Goal: Task Accomplishment & Management: Use online tool/utility

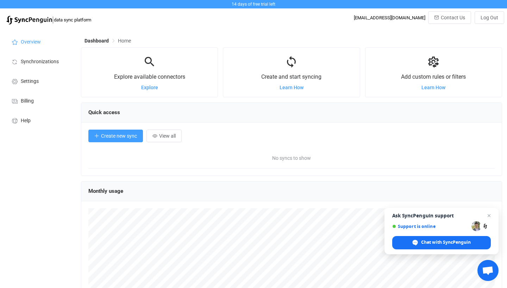
click at [123, 137] on span "Create new sync" at bounding box center [119, 136] width 36 height 6
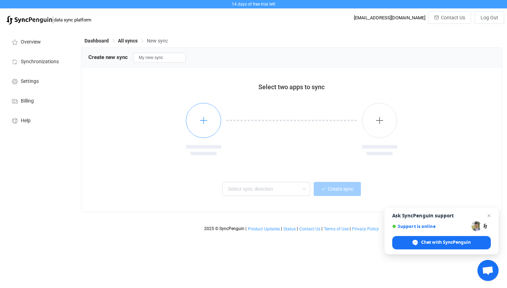
click at [197, 121] on button "button" at bounding box center [203, 120] width 35 height 35
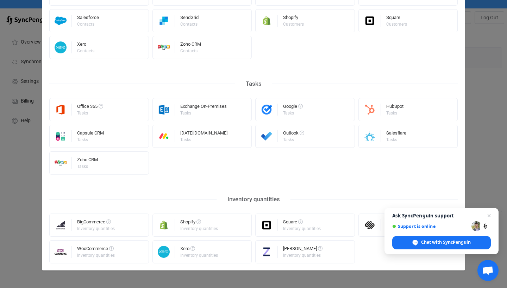
scroll to position [329, 0]
click at [235, 252] on div "Xero Inventory quantities" at bounding box center [202, 252] width 100 height 23
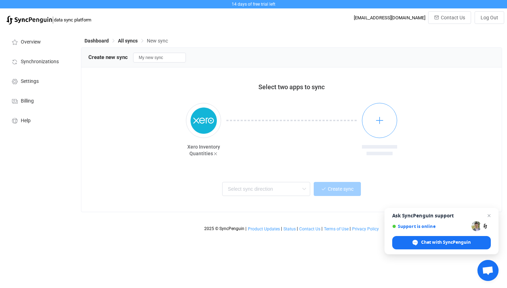
click at [384, 123] on button "button" at bounding box center [379, 120] width 35 height 35
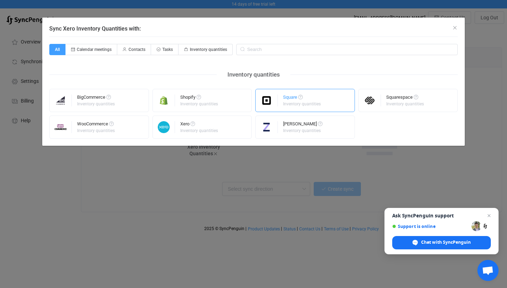
click at [303, 101] on div "Square" at bounding box center [302, 98] width 39 height 7
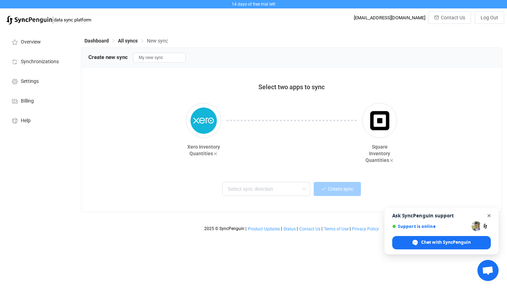
click at [487, 217] on span "Open chat" at bounding box center [488, 216] width 9 height 9
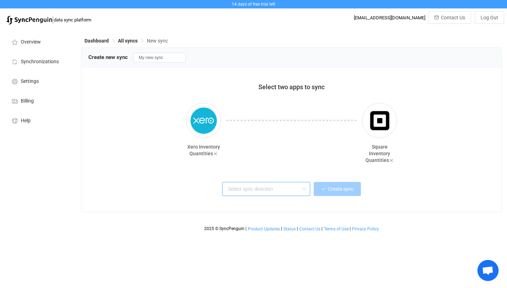
click at [290, 190] on input "text" at bounding box center [266, 189] width 88 height 14
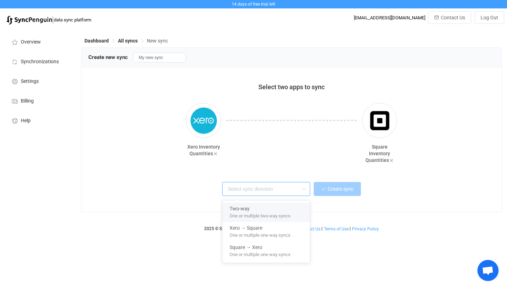
click at [282, 210] on div "Two-way" at bounding box center [265, 207] width 73 height 9
type input "Two-way"
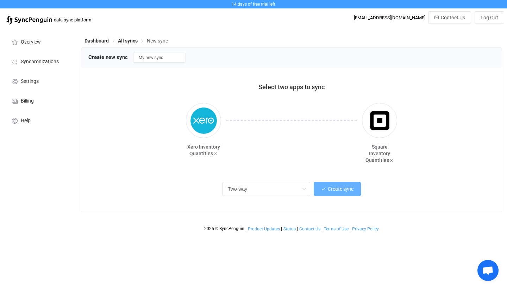
click at [337, 191] on span "Create sync" at bounding box center [341, 189] width 26 height 6
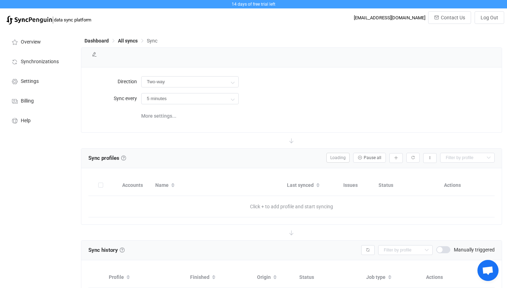
type input "10 minutes"
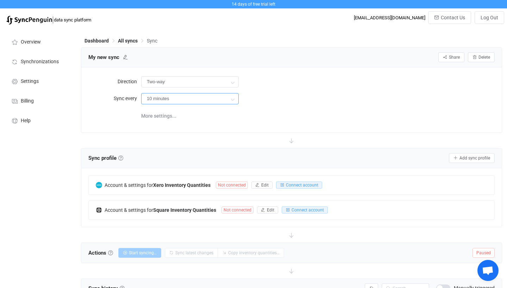
click at [188, 98] on input "10 minutes" at bounding box center [189, 98] width 97 height 11
click at [283, 120] on div "More settings..." at bounding box center [317, 115] width 353 height 14
click at [297, 186] on span "Connect account" at bounding box center [302, 185] width 32 height 5
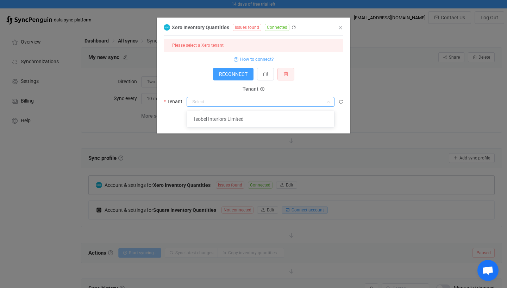
click at [214, 99] on input "dialog" at bounding box center [260, 102] width 148 height 10
click at [216, 119] on span "Isobel Interiors Limited" at bounding box center [219, 119] width 50 height 6
type input "Isobel Interiors Limited"
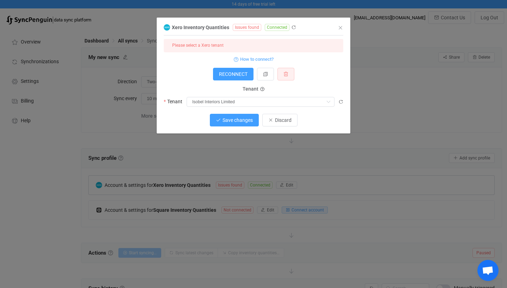
click at [237, 122] on span "Save changes" at bounding box center [237, 121] width 30 height 6
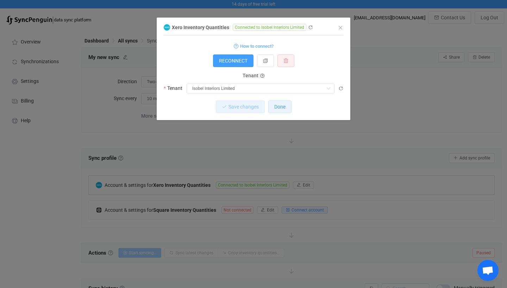
click at [280, 105] on span "Done" at bounding box center [279, 107] width 11 height 6
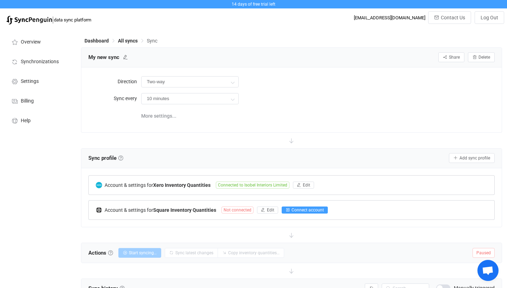
click at [307, 209] on span "Connect account" at bounding box center [307, 210] width 32 height 5
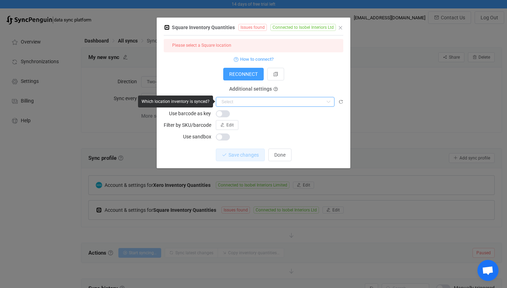
click at [252, 102] on input "dialog" at bounding box center [275, 102] width 119 height 10
click at [250, 117] on span "Isobel Interiors Ltd" at bounding box center [243, 119] width 41 height 6
type input "Isobel Interiors Ltd"
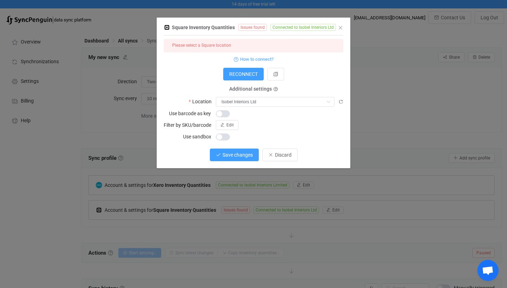
click at [248, 154] on span "Save changes" at bounding box center [237, 155] width 30 height 6
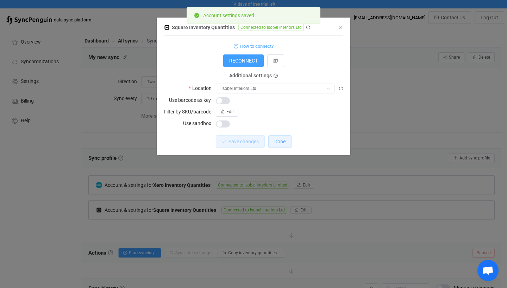
click at [271, 138] on button "Done" at bounding box center [279, 141] width 23 height 13
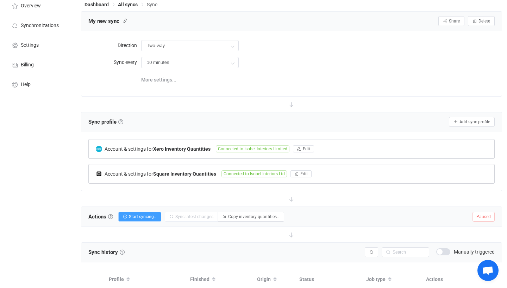
scroll to position [53, 0]
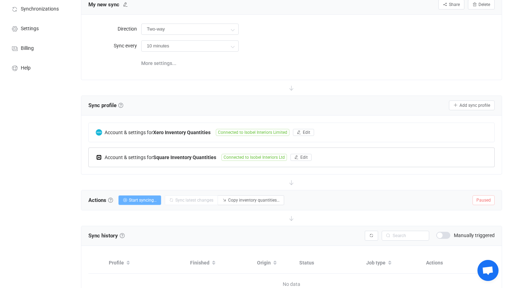
click at [151, 202] on span "Start syncing…" at bounding box center [143, 200] width 28 height 5
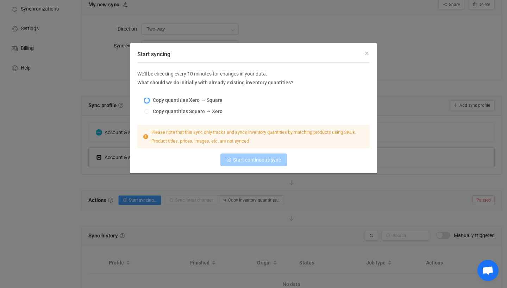
click at [148, 101] on span "Start syncing" at bounding box center [146, 100] width 5 height 5
click at [148, 101] on input "Copy quantities Xero → Square" at bounding box center [146, 101] width 5 height 6
radio input "true"
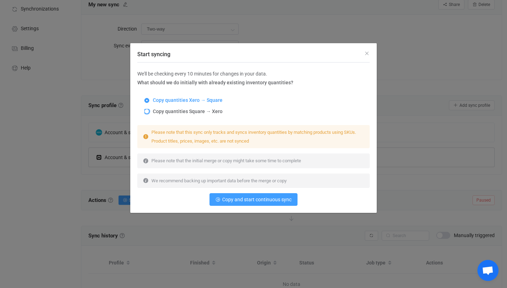
click at [148, 112] on span "Start syncing" at bounding box center [146, 111] width 5 height 5
click at [148, 112] on input "Copy quantities Square → Xero" at bounding box center [146, 112] width 5 height 6
radio input "true"
radio input "false"
radio input "true"
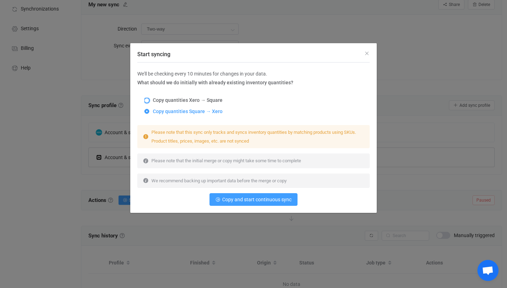
click at [148, 98] on span "Start syncing" at bounding box center [146, 100] width 5 height 5
click at [148, 98] on input "Copy quantities Xero → Square" at bounding box center [146, 101] width 5 height 6
radio input "true"
radio input "false"
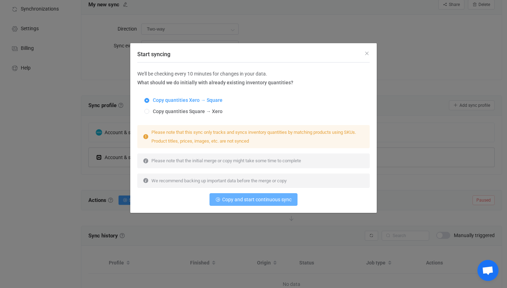
click at [250, 202] on span "Copy and start continuous sync" at bounding box center [256, 200] width 69 height 6
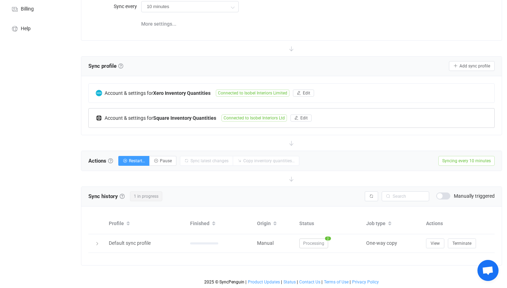
scroll to position [92, 0]
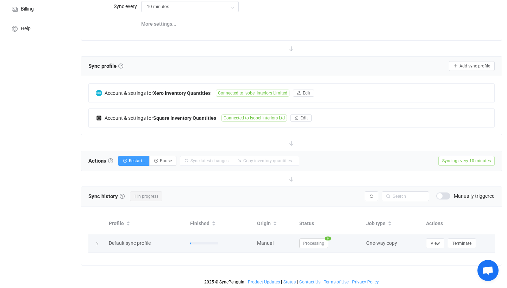
click at [325, 243] on span "Processing" at bounding box center [313, 244] width 29 height 10
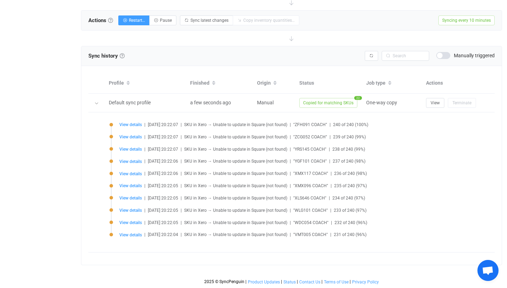
scroll to position [233, 0]
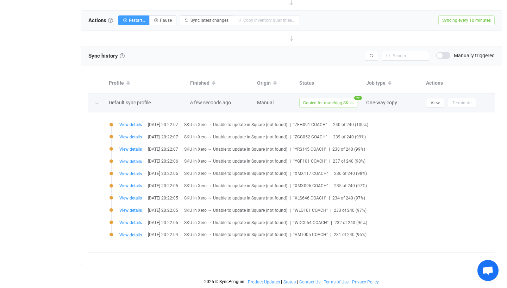
click at [347, 101] on span "Copied for matching SKUs" at bounding box center [328, 103] width 58 height 10
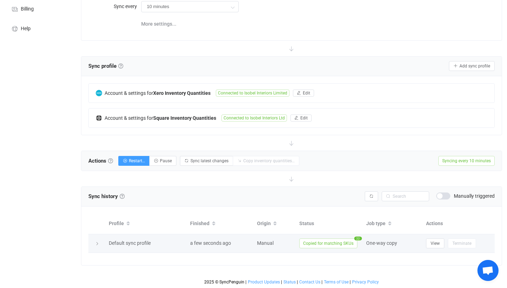
click at [320, 244] on span "Copied for matching SKUs" at bounding box center [328, 244] width 58 height 10
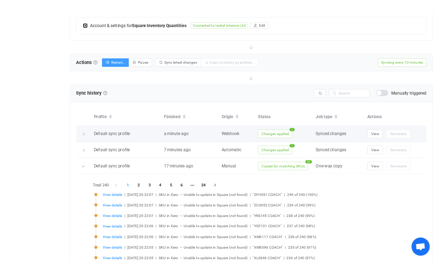
scroll to position [195, 0]
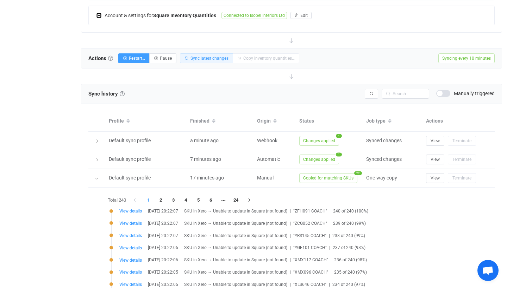
click at [192, 58] on span "Sync latest changes" at bounding box center [209, 58] width 38 height 5
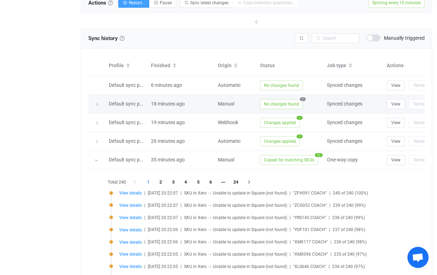
scroll to position [250, 0]
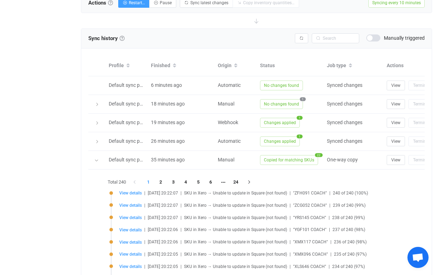
click at [149, 182] on li "1" at bounding box center [148, 182] width 13 height 10
click at [236, 182] on li "24" at bounding box center [235, 182] width 13 height 10
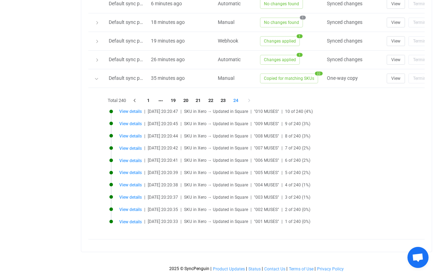
scroll to position [332, 0]
click at [223, 99] on li "23" at bounding box center [223, 101] width 13 height 10
click at [133, 135] on span "View details" at bounding box center [130, 136] width 23 height 5
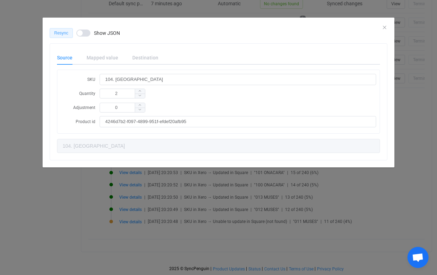
click at [63, 34] on span "Resync" at bounding box center [61, 33] width 14 height 5
click at [384, 25] on icon "Close" at bounding box center [385, 28] width 6 height 6
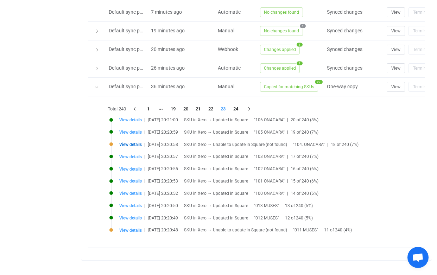
scroll to position [324, 0]
click at [134, 146] on span "View details" at bounding box center [130, 144] width 23 height 5
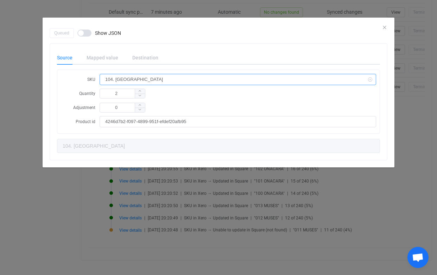
click at [113, 79] on input "104. [GEOGRAPHIC_DATA]" at bounding box center [238, 79] width 277 height 11
type input "104 ONACARA"
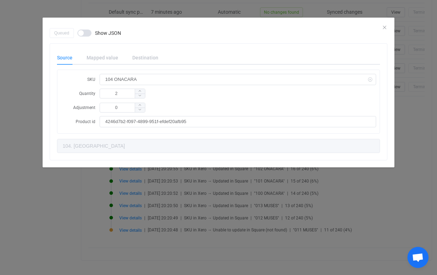
click at [45, 176] on div "Queued Show JSON Source Mapped value Destination SKU 104 ONACARA Quantity 2 Adj…" at bounding box center [218, 137] width 437 height 275
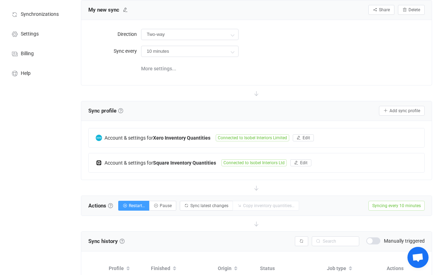
scroll to position [49, 0]
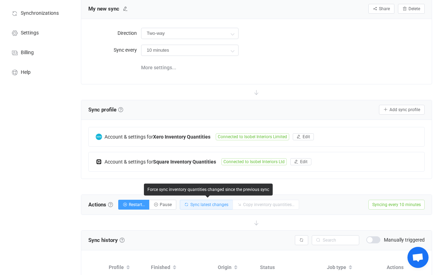
click at [200, 204] on span "Sync latest changes" at bounding box center [209, 204] width 38 height 5
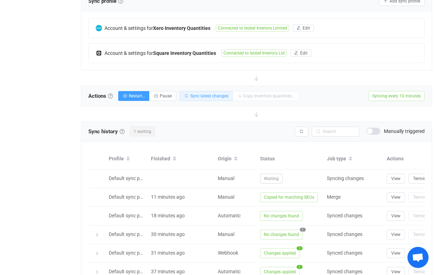
scroll to position [159, 0]
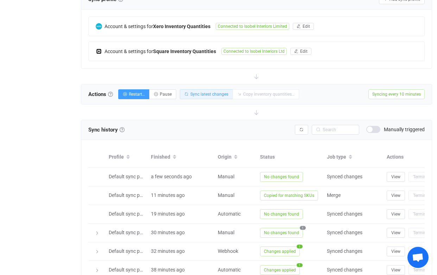
click at [204, 95] on span "Sync latest changes" at bounding box center [209, 94] width 38 height 5
click at [202, 93] on span "Sync latest changes" at bounding box center [209, 94] width 38 height 5
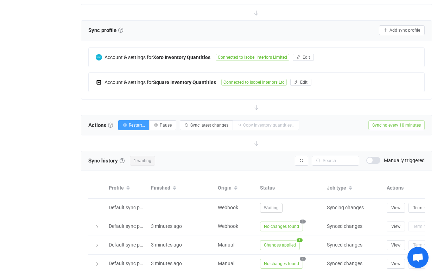
scroll to position [135, 0]
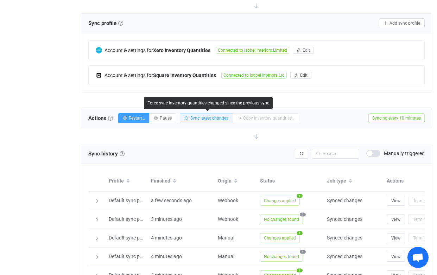
click at [196, 118] on span "Sync latest changes" at bounding box center [209, 118] width 38 height 5
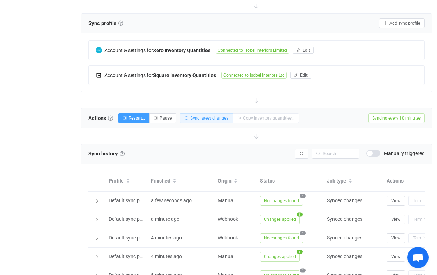
click at [209, 115] on button "Sync latest changes" at bounding box center [206, 118] width 53 height 10
